Goal: Consume media (video, audio): Consume media (video, audio)

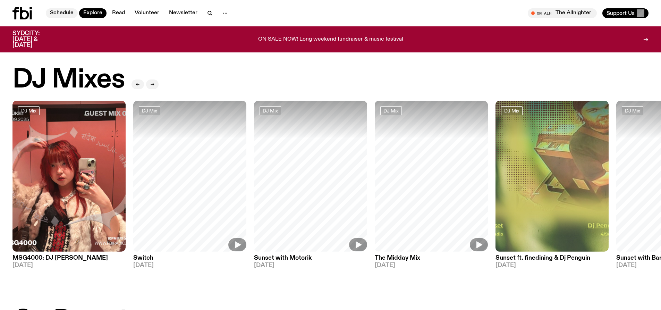
click at [57, 13] on link "Schedule" at bounding box center [62, 13] width 32 height 10
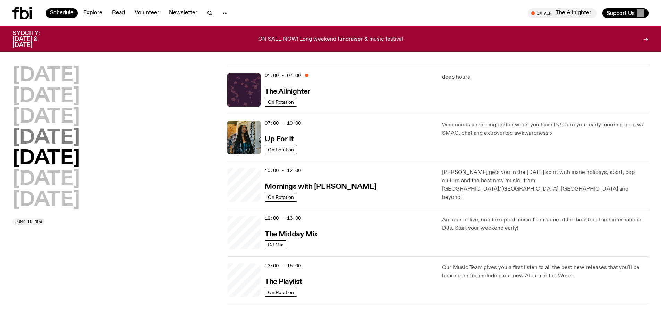
click at [43, 136] on h2 "[DATE]" at bounding box center [45, 137] width 67 height 19
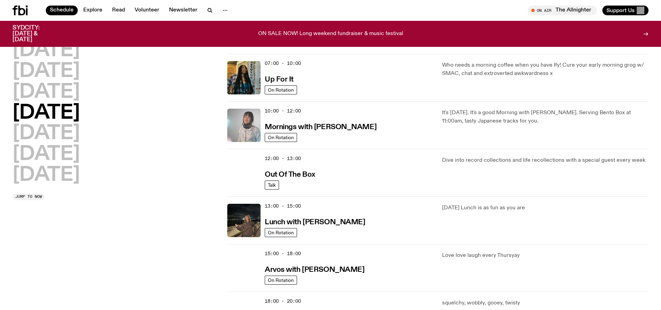
scroll to position [89, 0]
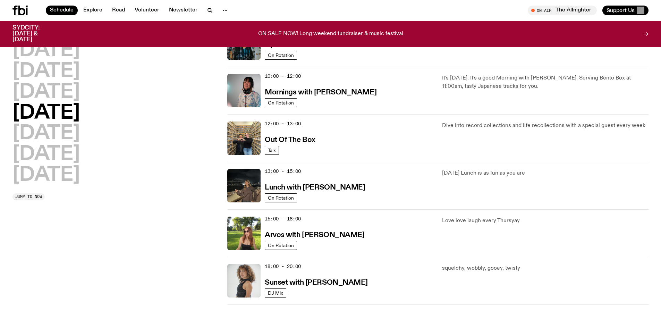
click at [275, 171] on span "13:00 - 15:00" at bounding box center [283, 171] width 36 height 7
click at [233, 191] on img at bounding box center [243, 185] width 33 height 33
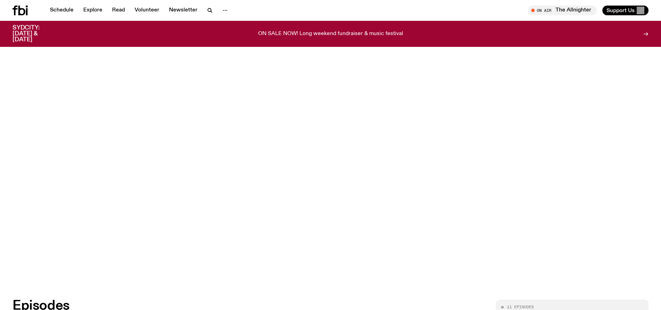
scroll to position [307, 0]
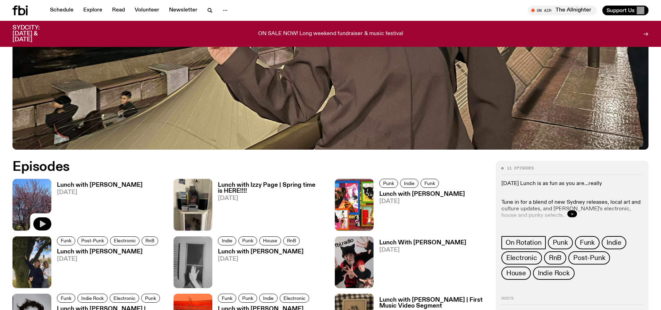
click at [44, 223] on icon "button" at bounding box center [42, 224] width 8 height 8
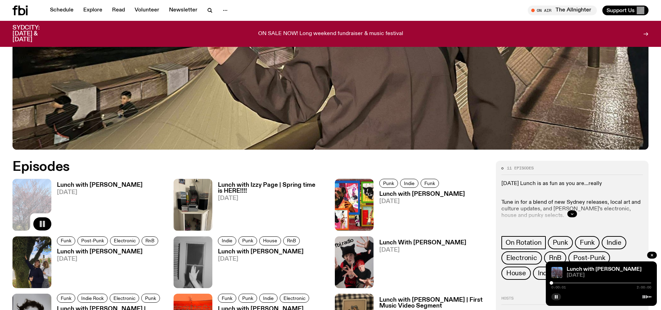
click at [553, 283] on div at bounding box center [551, 282] width 3 height 3
click at [581, 268] on link "Lunch with [PERSON_NAME]" at bounding box center [604, 270] width 75 height 6
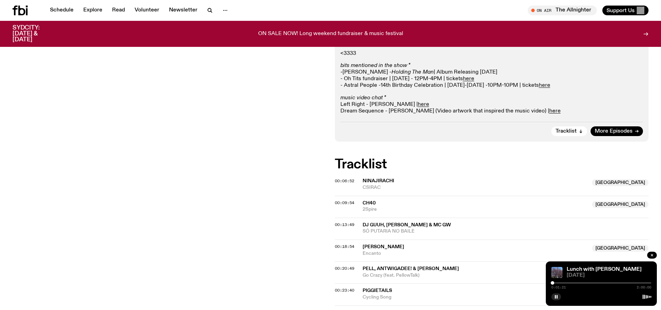
scroll to position [203, 0]
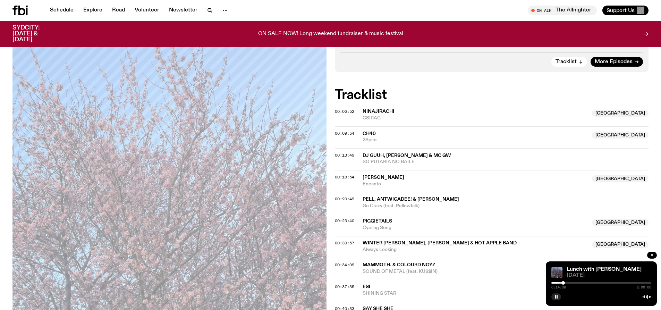
click at [382, 176] on span "[PERSON_NAME]" at bounding box center [384, 177] width 42 height 5
click at [375, 178] on span "[PERSON_NAME]" at bounding box center [384, 177] width 42 height 5
click at [340, 176] on span "00:18:54" at bounding box center [344, 177] width 19 height 6
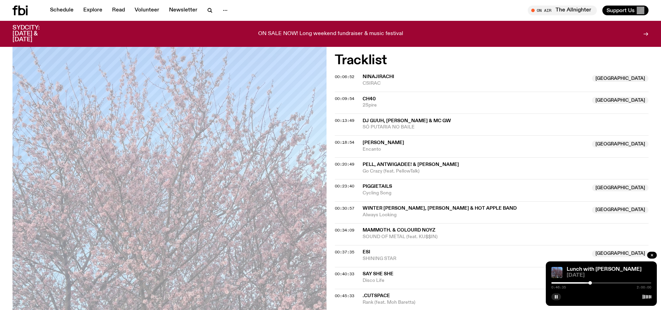
scroll to position [272, 0]
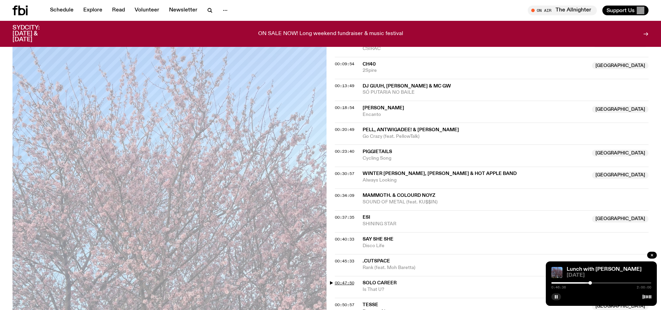
click at [340, 281] on span "00:47:50" at bounding box center [344, 283] width 19 height 6
click at [208, 11] on icon "button" at bounding box center [210, 10] width 8 height 8
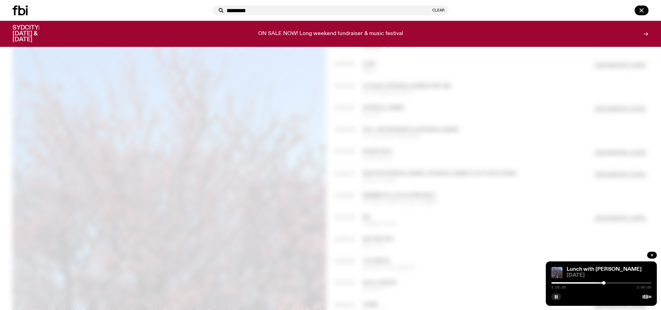
type input "*********"
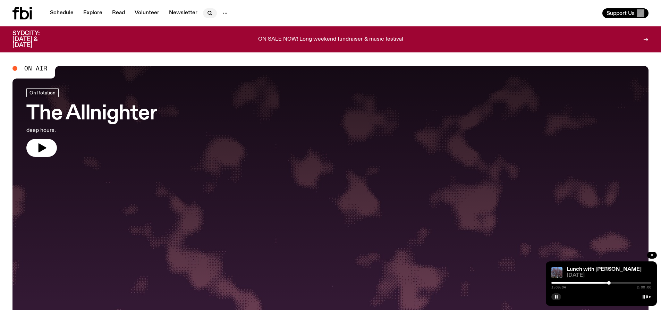
click at [207, 9] on button "button" at bounding box center [210, 13] width 14 height 10
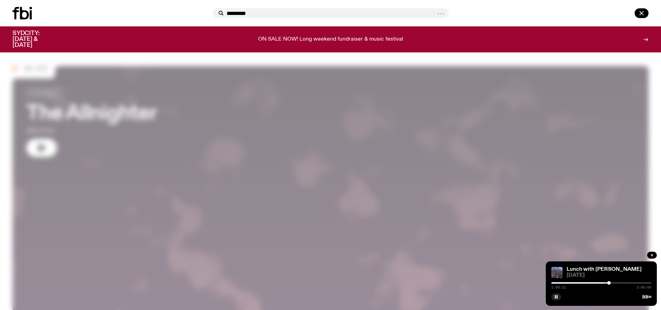
type input "*********"
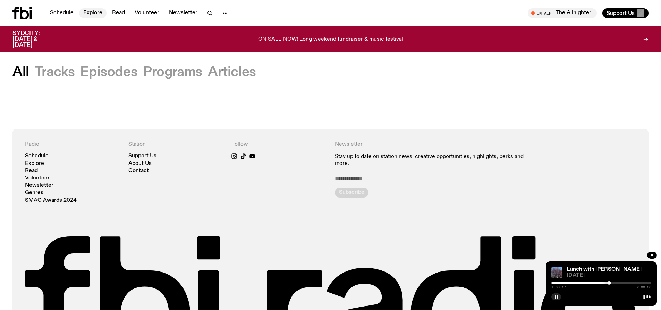
click at [93, 13] on link "Explore" at bounding box center [92, 13] width 27 height 10
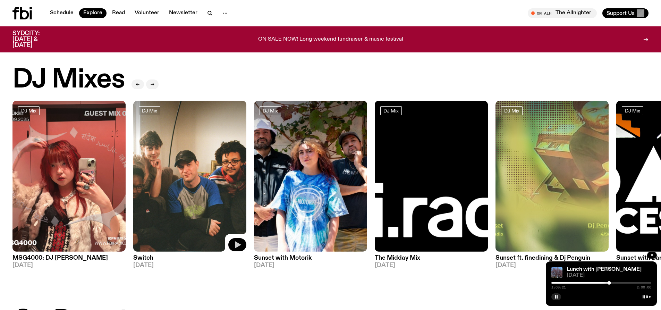
click at [243, 246] on button "button" at bounding box center [237, 244] width 18 height 13
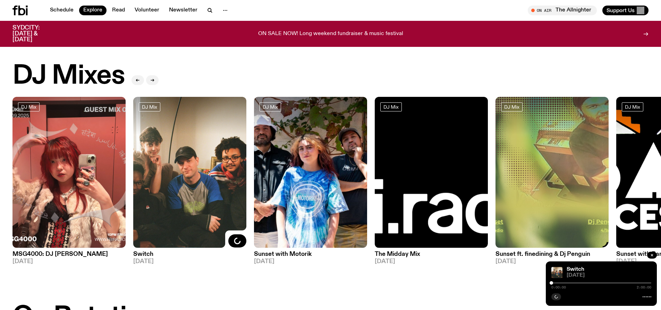
scroll to position [35, 0]
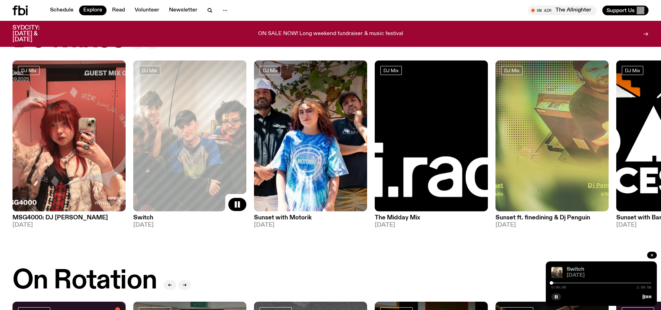
click at [580, 268] on link "Switch" at bounding box center [576, 270] width 18 height 6
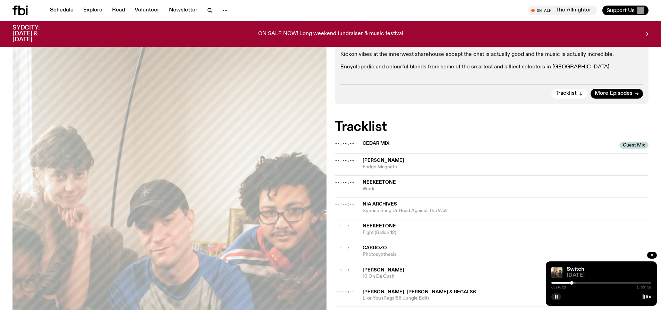
scroll to position [133, 0]
